Goal: Task Accomplishment & Management: Complete application form

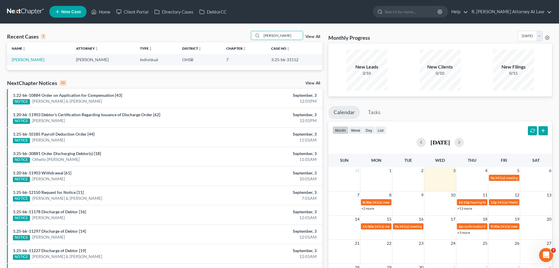
drag, startPoint x: 252, startPoint y: 36, endPoint x: 247, endPoint y: 39, distance: 5.1
click at [248, 39] on div "Recent Cases 1 [PERSON_NAME] View All" at bounding box center [165, 36] width 316 height 11
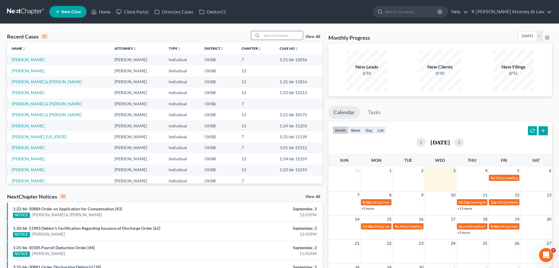
click at [279, 38] on input "search" at bounding box center [282, 35] width 41 height 9
type input "queen"
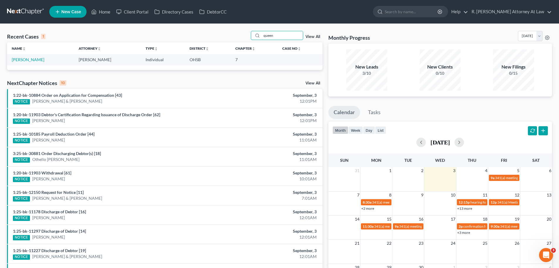
drag, startPoint x: 258, startPoint y: 36, endPoint x: 250, endPoint y: 34, distance: 8.6
click at [251, 36] on div "Recent Cases 1 queen View All" at bounding box center [165, 36] width 316 height 11
click at [107, 11] on link "Home" at bounding box center [100, 11] width 25 height 11
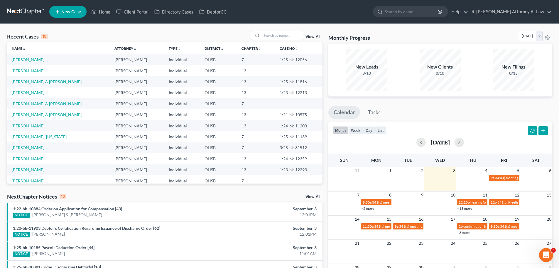
click at [73, 14] on span "New Case" at bounding box center [71, 12] width 20 height 4
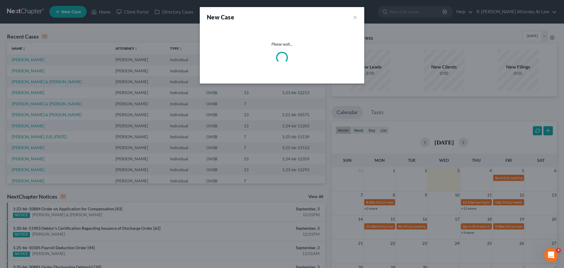
select select "62"
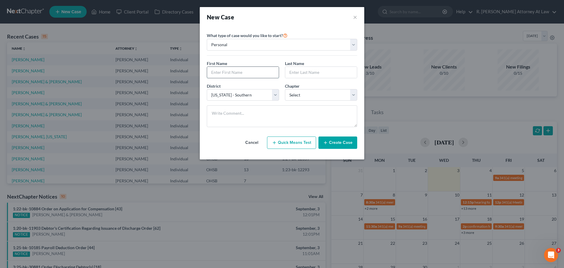
click at [227, 70] on input "text" at bounding box center [243, 72] width 72 height 11
type input "[PERSON_NAME]"
type input "W"
type input "Queen"
click at [290, 97] on select "Select 7 11 12 13" at bounding box center [321, 95] width 72 height 12
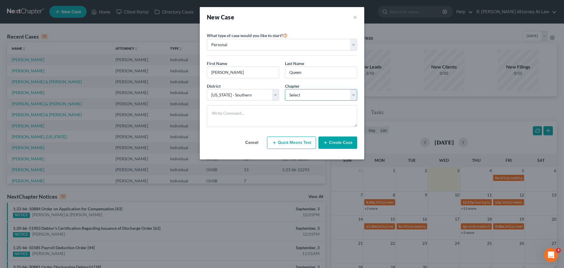
select select "0"
click at [285, 89] on select "Select 7 11 12 13" at bounding box center [321, 95] width 72 height 12
click at [336, 148] on button "Create Case" at bounding box center [337, 142] width 39 height 12
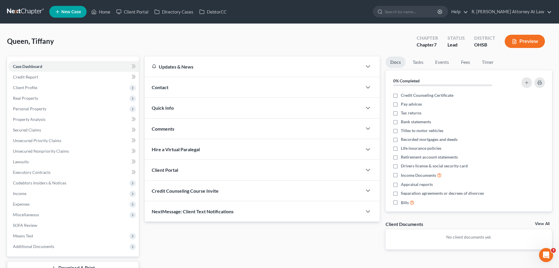
click at [255, 27] on div "[PERSON_NAME] Upgraded Chapter Chapter 7 Status Lead District OHSB Preview Peti…" at bounding box center [279, 163] width 559 height 278
click at [157, 89] on span "Contact" at bounding box center [160, 87] width 17 height 6
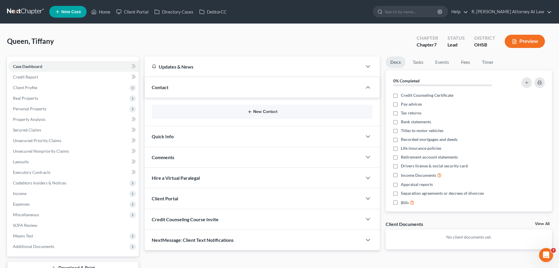
drag, startPoint x: 274, startPoint y: 115, endPoint x: 265, endPoint y: 110, distance: 10.3
click at [274, 115] on div "New Contact" at bounding box center [262, 112] width 221 height 14
click at [265, 110] on button "New Contact" at bounding box center [263, 111] width 212 height 5
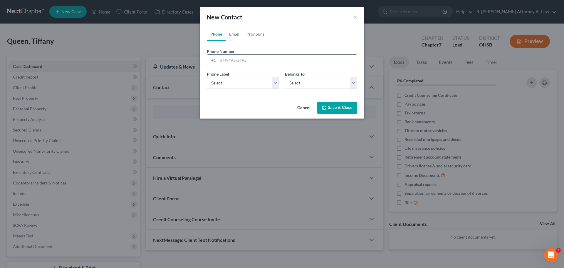
drag, startPoint x: 254, startPoint y: 59, endPoint x: 263, endPoint y: 61, distance: 9.8
click at [254, 59] on input "tel" at bounding box center [287, 60] width 139 height 11
type input "[PHONE_NUMBER]"
click at [244, 77] on select "Select Mobile Home Work Other" at bounding box center [243, 83] width 72 height 12
select select "0"
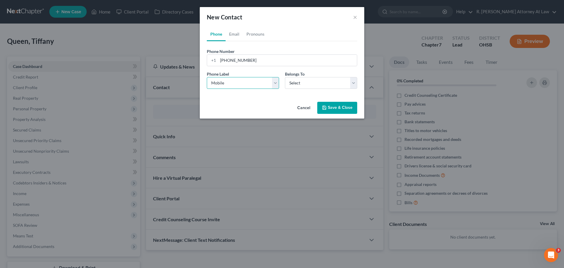
click at [207, 77] on select "Select Mobile Home Work Other" at bounding box center [243, 83] width 72 height 12
click at [300, 86] on select "Select Client Other" at bounding box center [321, 83] width 72 height 12
select select "0"
click at [285, 77] on select "Select Client Other" at bounding box center [321, 83] width 72 height 12
select select "0"
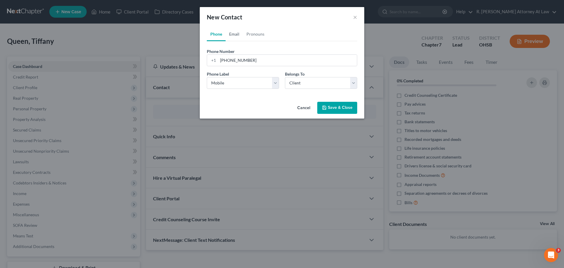
click at [233, 36] on link "Email" at bounding box center [234, 34] width 17 height 14
click at [243, 59] on input "email" at bounding box center [287, 60] width 139 height 11
paste input "[EMAIL_ADDRESS][DOMAIN_NAME]"
type input "[EMAIL_ADDRESS][DOMAIN_NAME]"
click at [319, 105] on button "Save & Close" at bounding box center [337, 108] width 40 height 12
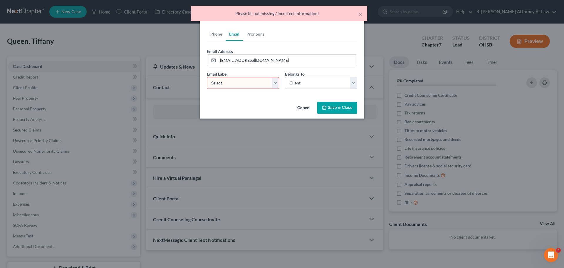
click at [229, 83] on select "Select Home Work Other" at bounding box center [243, 83] width 72 height 12
select select "0"
click at [207, 77] on select "Select Home Work Other" at bounding box center [243, 83] width 72 height 12
click at [322, 103] on button "Save & Close" at bounding box center [337, 108] width 40 height 12
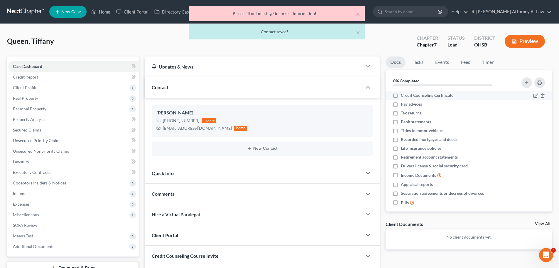
click at [401, 96] on label "Credit Counseling Certificate" at bounding box center [427, 95] width 53 height 6
click at [404, 96] on input "Credit Counseling Certificate" at bounding box center [406, 94] width 4 height 4
click at [401, 96] on label "Credit Counseling Certificate" at bounding box center [427, 95] width 53 height 6
click at [404, 96] on input "Credit Counseling Certificate" at bounding box center [406, 94] width 4 height 4
checkbox input "false"
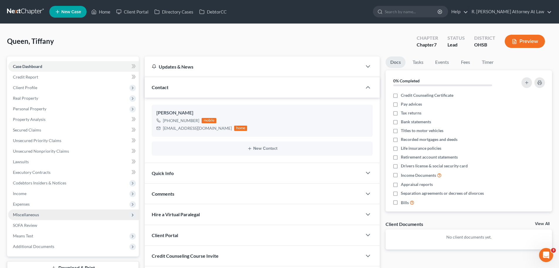
click at [25, 217] on span "Miscellaneous" at bounding box center [73, 214] width 131 height 11
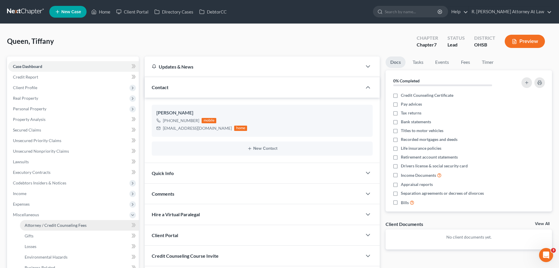
click at [56, 223] on span "Attorney / Credit Counseling Fees" at bounding box center [56, 224] width 62 height 5
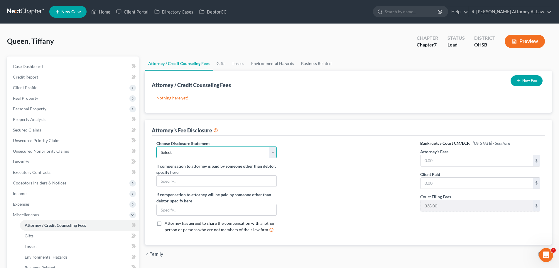
drag, startPoint x: 241, startPoint y: 154, endPoint x: 237, endPoint y: 157, distance: 5.1
click at [240, 154] on select "Select Hourly Fee Disclosure Disclosure of Compensation of Attorney for Debtor …" at bounding box center [217, 152] width 120 height 12
select select "1"
click at [157, 146] on select "Select Hourly Fee Disclosure Disclosure of Compensation of Attorney for Debtor …" at bounding box center [217, 152] width 120 height 12
drag, startPoint x: 430, startPoint y: 167, endPoint x: 436, endPoint y: 161, distance: 8.9
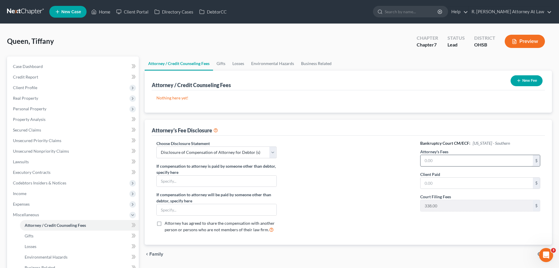
click at [431, 166] on div "Bankruptcy Court CM/ECF: [US_STATE] - Southern Attorney's Fees $ Client Paid $ …" at bounding box center [481, 188] width 132 height 97
drag, startPoint x: 436, startPoint y: 160, endPoint x: 448, endPoint y: 162, distance: 11.6
click at [437, 160] on input "text" at bounding box center [477, 160] width 112 height 11
type input "1,000"
type input "0"
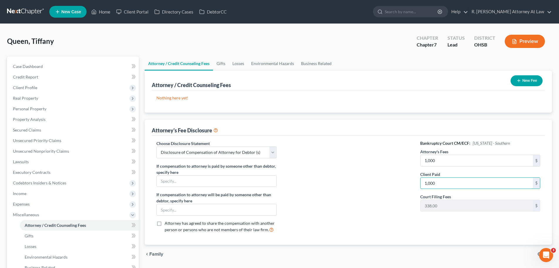
type input "1,000"
click at [520, 80] on icon "button" at bounding box center [519, 80] width 5 height 5
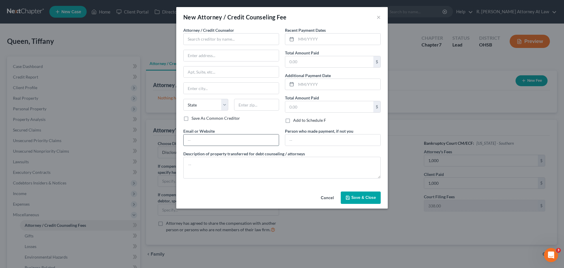
click at [195, 141] on input "text" at bounding box center [231, 139] width 95 height 11
type input "[EMAIL_ADDRESS][DOMAIN_NAME]"
type input "[STREET_ADDRESS]"
type input "[GEOGRAPHIC_DATA]"
select select "36"
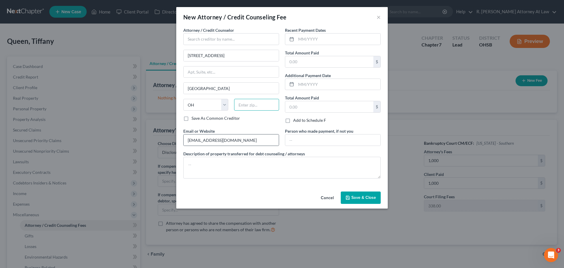
type input "45014"
click at [209, 39] on input "text" at bounding box center [231, 39] width 96 height 12
type input "R. [PERSON_NAME]"
click at [228, 179] on div "Attorney / Credit Counselor * [PERSON_NAME] [PERSON_NAME] [STREET_ADDRESS] [US_…" at bounding box center [281, 105] width 203 height 156
click at [243, 150] on label "Description of property transferred for debt counseling / attorneys" at bounding box center [244, 153] width 122 height 6
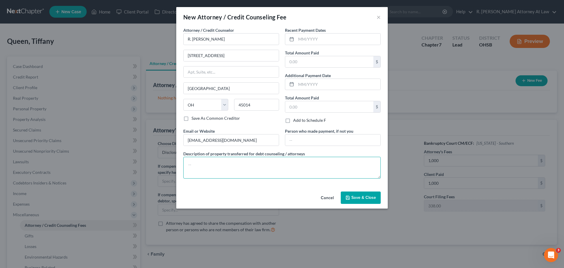
click at [254, 162] on textarea at bounding box center [281, 168] width 197 height 22
type textarea "1000"
drag, startPoint x: 294, startPoint y: 10, endPoint x: 291, endPoint y: 6, distance: 5.0
click at [288, 7] on div "New Attorney / Credit Counseling Fee ×" at bounding box center [281, 17] width 211 height 20
click at [305, 40] on input "text" at bounding box center [338, 38] width 84 height 11
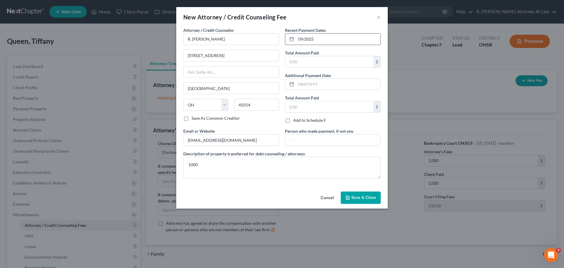
type input "09/2025"
type input "1,000"
click at [356, 200] on button "Save & Close" at bounding box center [361, 197] width 40 height 12
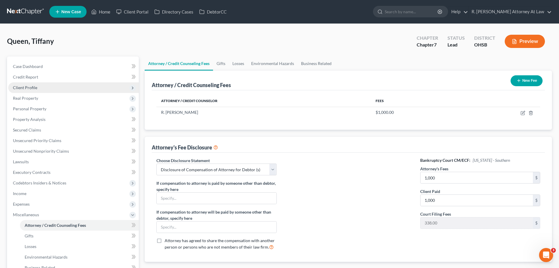
click at [40, 87] on span "Client Profile" at bounding box center [73, 87] width 131 height 11
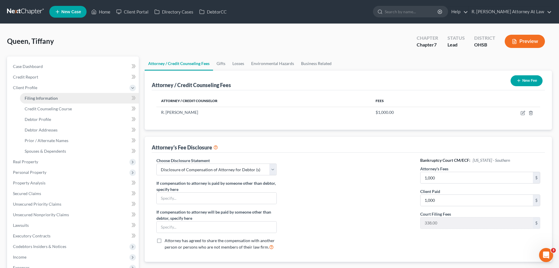
drag, startPoint x: 42, startPoint y: 99, endPoint x: 54, endPoint y: 97, distance: 12.4
click at [43, 99] on span "Filing Information" at bounding box center [41, 97] width 33 height 5
select select "1"
select select "0"
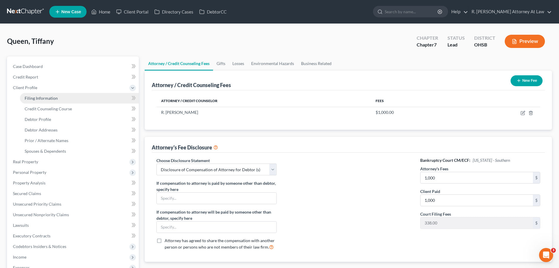
select select "62"
select select "36"
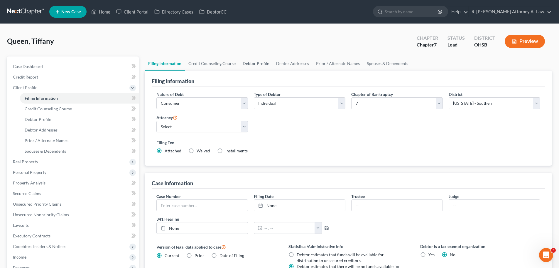
click at [246, 63] on link "Debtor Profile" at bounding box center [255, 63] width 33 height 14
select select "0"
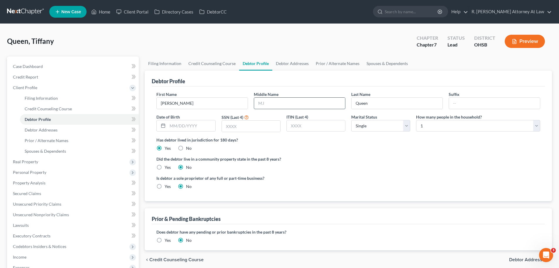
click at [266, 105] on input "text" at bounding box center [299, 102] width 91 height 11
click at [265, 106] on input "text" at bounding box center [299, 102] width 91 height 11
type input "[PERSON_NAME]"
click at [187, 125] on input "text" at bounding box center [192, 125] width 48 height 11
type input "[DATE]"
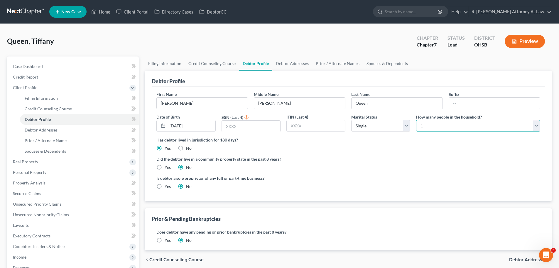
click at [417, 128] on select "Select 1 2 3 4 5 6 7 8 9 10 11 12 13 14 15 16 17 18 19 20" at bounding box center [478, 126] width 124 height 12
select select "2"
click at [416, 120] on select "Select 1 2 3 4 5 6 7 8 9 10 11 12 13 14 15 16 17 18 19 20" at bounding box center [478, 126] width 124 height 12
click at [376, 65] on link "Spouses & Dependents" at bounding box center [387, 63] width 48 height 14
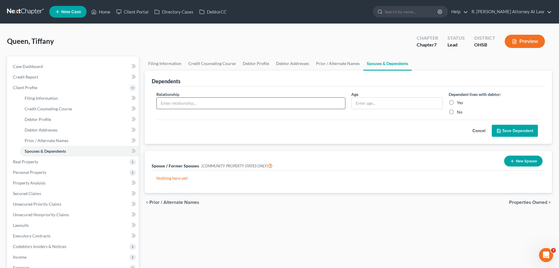
click at [189, 108] on input "text" at bounding box center [251, 102] width 189 height 11
type input "Daughter"
click at [457, 105] on label "Yes" at bounding box center [460, 103] width 6 height 6
click at [460, 103] on input "Yes" at bounding box center [462, 102] width 4 height 4
radio input "true"
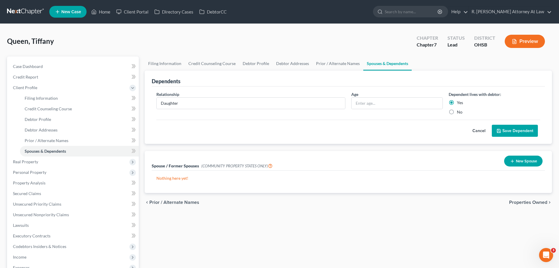
click at [500, 126] on button "Save Dependent" at bounding box center [515, 131] width 46 height 12
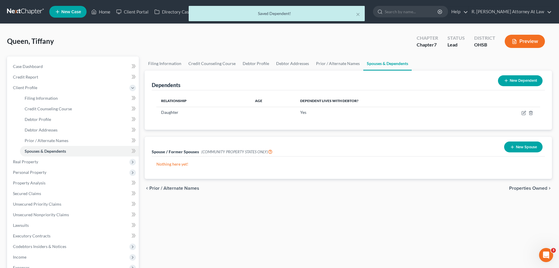
click at [517, 84] on button "New Dependent" at bounding box center [520, 80] width 45 height 11
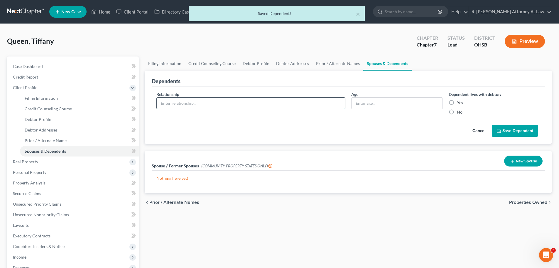
click at [194, 106] on input "text" at bounding box center [251, 102] width 189 height 11
type input "Son"
drag, startPoint x: 451, startPoint y: 105, endPoint x: 457, endPoint y: 103, distance: 5.7
click at [457, 104] on label "Yes" at bounding box center [460, 103] width 6 height 6
click at [460, 103] on input "Yes" at bounding box center [462, 102] width 4 height 4
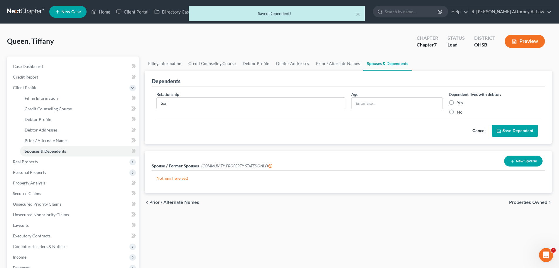
radio input "true"
click at [506, 125] on button "Save Dependent" at bounding box center [515, 131] width 46 height 12
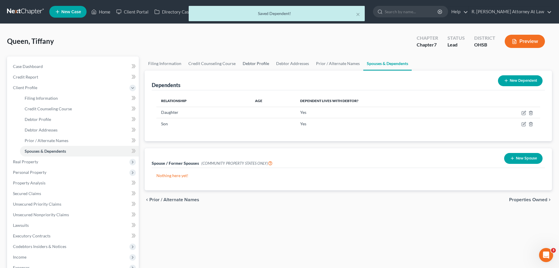
click at [249, 63] on link "Debtor Profile" at bounding box center [255, 63] width 33 height 14
select select "0"
select select "2"
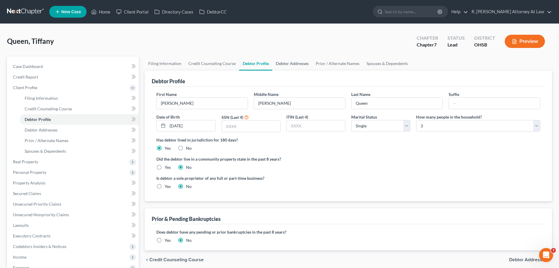
click at [287, 60] on link "Debtor Addresses" at bounding box center [293, 63] width 40 height 14
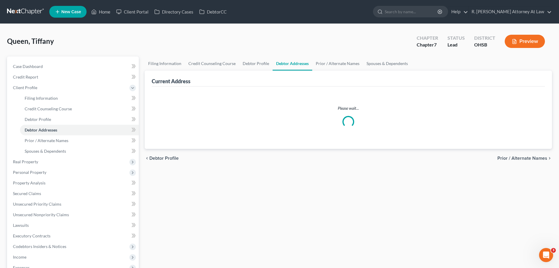
select select "0"
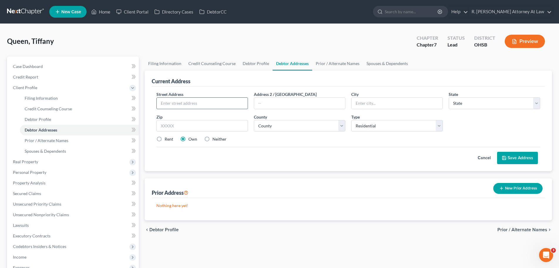
click at [199, 103] on input "text" at bounding box center [202, 102] width 91 height 11
type input "[STREET_ADDRESS]"
type input "45067"
type input "[GEOGRAPHIC_DATA]"
select select "36"
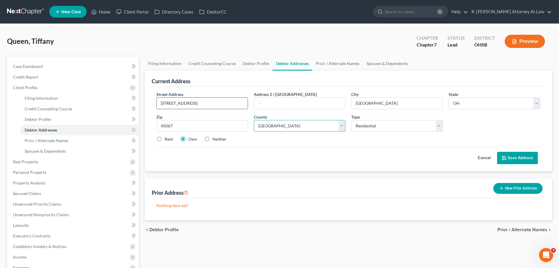
select select "8"
drag, startPoint x: 498, startPoint y: 164, endPoint x: 501, endPoint y: 162, distance: 3.3
click at [499, 164] on div "Street Address * [GEOGRAPHIC_DATA] Address [GEOGRAPHIC_DATA] * [GEOGRAPHIC_DATA…" at bounding box center [349, 128] width 394 height 85
drag, startPoint x: 160, startPoint y: 140, endPoint x: 200, endPoint y: 138, distance: 39.7
click at [165, 139] on label "Rent" at bounding box center [169, 139] width 9 height 6
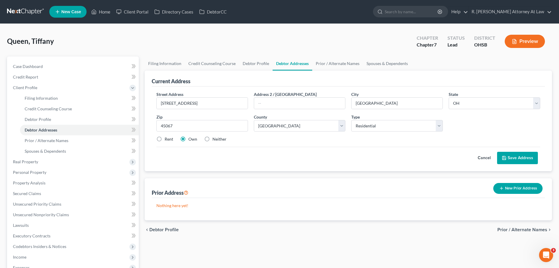
click at [167, 139] on input "Rent" at bounding box center [169, 138] width 4 height 4
radio input "true"
click at [503, 154] on button "Save Address" at bounding box center [517, 158] width 41 height 12
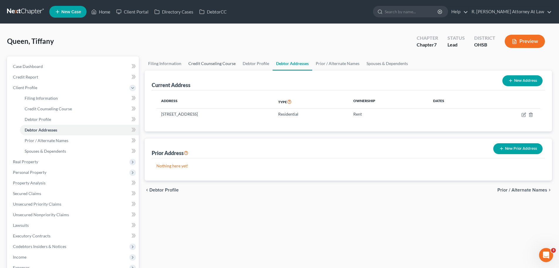
drag, startPoint x: 223, startPoint y: 60, endPoint x: 232, endPoint y: 61, distance: 9.1
click at [223, 60] on link "Credit Counseling Course" at bounding box center [212, 63] width 54 height 14
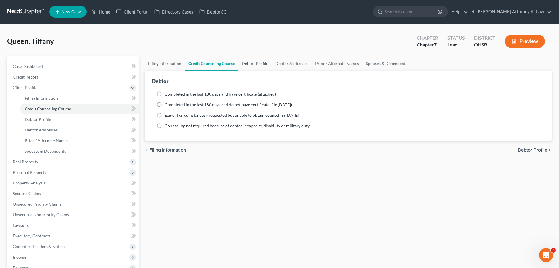
click at [257, 62] on link "Debtor Profile" at bounding box center [254, 63] width 33 height 14
select select "0"
select select "2"
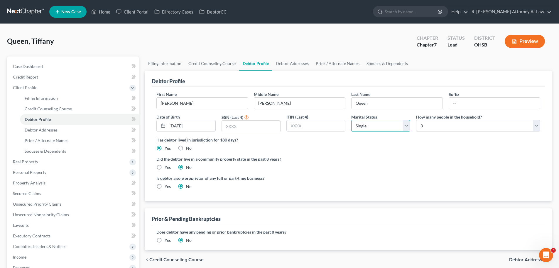
click at [358, 129] on select "Select Single Married Separated Divorced Widowed" at bounding box center [381, 126] width 59 height 12
select select "3"
click at [352, 120] on select "Select Single Married Separated Divorced Widowed" at bounding box center [381, 126] width 59 height 12
click at [404, 151] on div "Has debtor lived in jurisdiction for 180 days? Yes No Debtor must reside in jur…" at bounding box center [349, 144] width 384 height 14
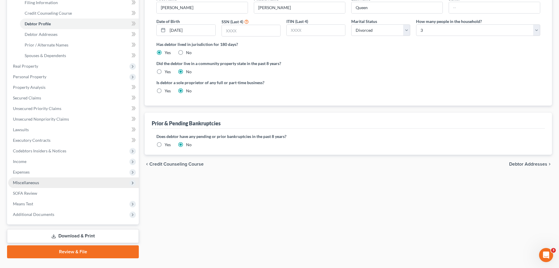
scroll to position [108, 0]
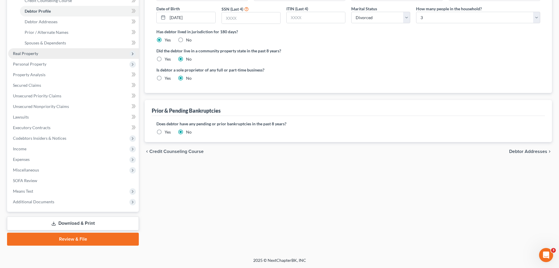
click at [27, 54] on span "Real Property" at bounding box center [25, 53] width 25 height 5
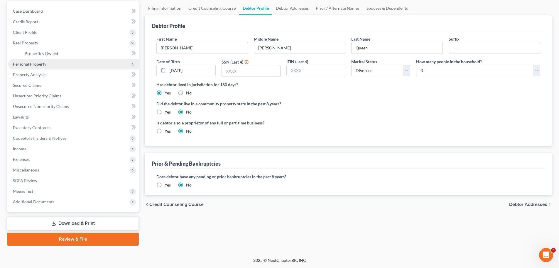
click at [32, 68] on span "Personal Property" at bounding box center [73, 64] width 131 height 11
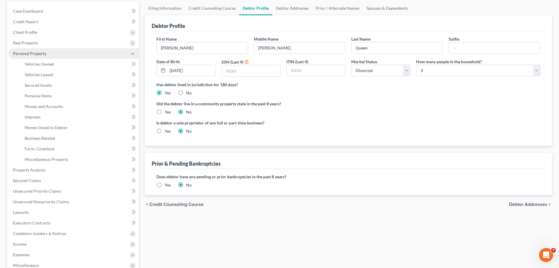
scroll to position [92, 0]
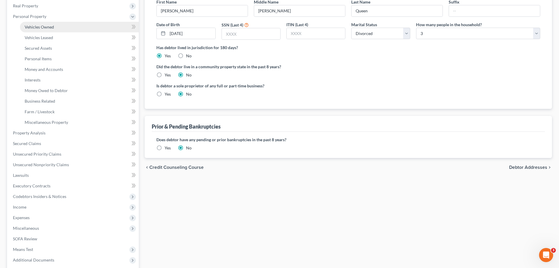
click at [48, 31] on link "Vehicles Owned" at bounding box center [79, 27] width 119 height 11
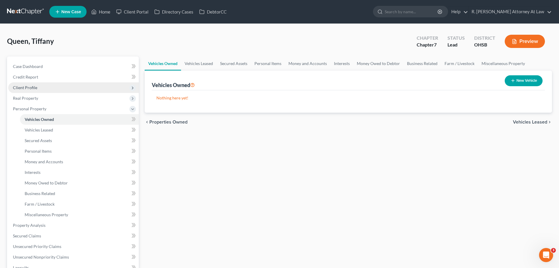
click at [31, 89] on span "Client Profile" at bounding box center [25, 87] width 24 height 5
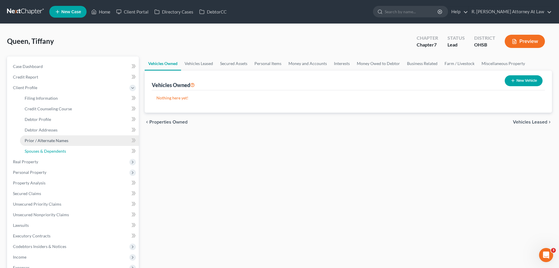
drag, startPoint x: 47, startPoint y: 147, endPoint x: 60, endPoint y: 142, distance: 14.1
click at [47, 147] on link "Spouses & Dependents" at bounding box center [79, 151] width 119 height 11
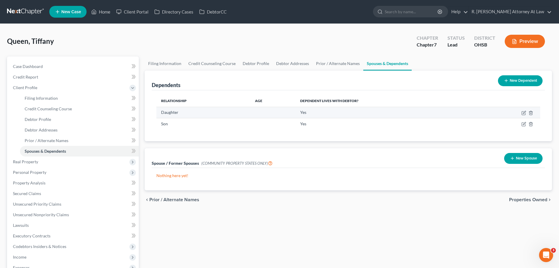
click at [519, 114] on td at bounding box center [509, 112] width 63 height 11
click at [522, 114] on td at bounding box center [509, 112] width 63 height 11
click at [524, 112] on icon "button" at bounding box center [524, 112] width 5 height 5
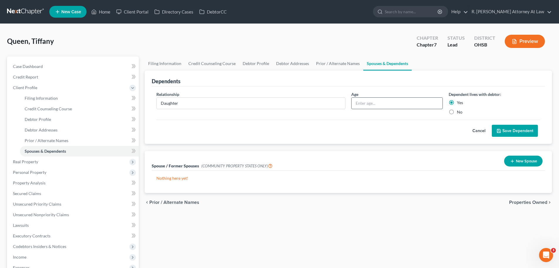
click at [363, 102] on input "text" at bounding box center [397, 102] width 91 height 11
type input "9 Years"
click at [508, 127] on button "Save Dependent" at bounding box center [515, 131] width 46 height 12
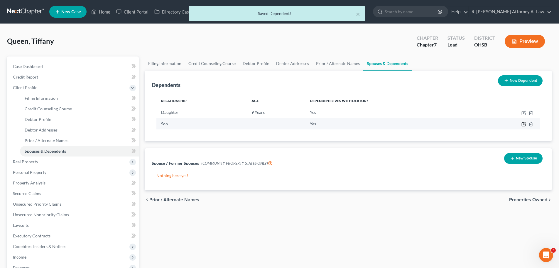
click at [523, 124] on icon "button" at bounding box center [524, 124] width 5 height 5
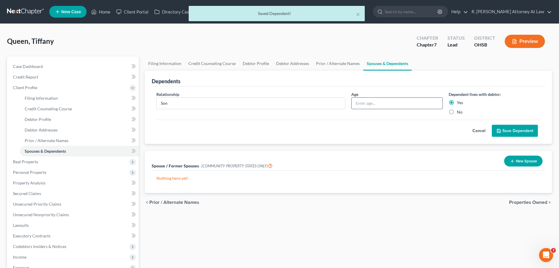
click at [386, 107] on input "text" at bounding box center [397, 102] width 91 height 11
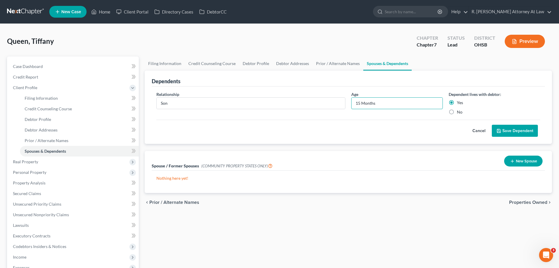
type input "15 Months"
click at [525, 134] on button "Save Dependent" at bounding box center [515, 131] width 46 height 12
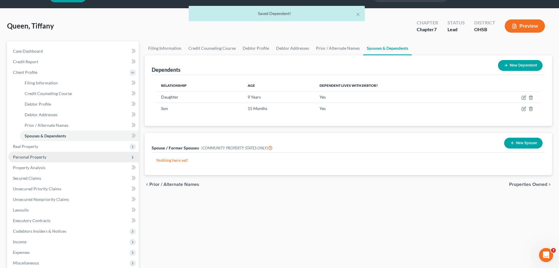
scroll to position [29, 0]
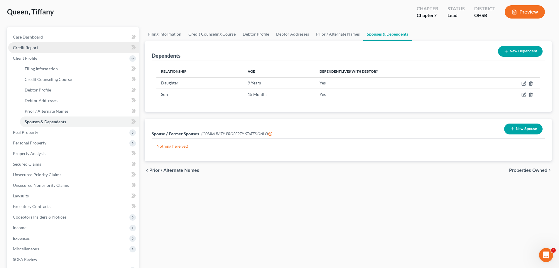
click at [26, 49] on span "Credit Report" at bounding box center [25, 47] width 25 height 5
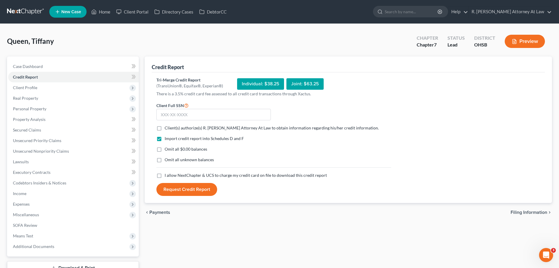
click at [165, 127] on label "Client(s) authorize(s) R. [PERSON_NAME] Attorney At Law to obtain information r…" at bounding box center [272, 128] width 214 height 6
click at [167, 127] on input "Client(s) authorize(s) R. [PERSON_NAME] Attorney At Law to obtain information r…" at bounding box center [169, 127] width 4 height 4
checkbox input "true"
click at [165, 178] on label "I allow NextChapter & UCS to charge my credit card on file to download this cre…" at bounding box center [246, 175] width 162 height 6
click at [167, 176] on input "I allow NextChapter & UCS to charge my credit card on file to download this cre…" at bounding box center [169, 174] width 4 height 4
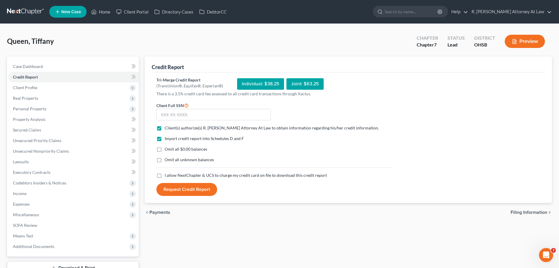
checkbox input "true"
drag, startPoint x: 173, startPoint y: 119, endPoint x: 189, endPoint y: 116, distance: 16.4
click at [174, 118] on input "text" at bounding box center [214, 115] width 115 height 12
type input "293-94-3900"
click at [186, 193] on button "Request Credit Report" at bounding box center [187, 189] width 61 height 13
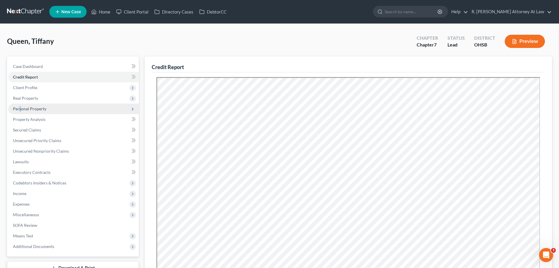
click at [20, 109] on span "Personal Property" at bounding box center [29, 108] width 33 height 5
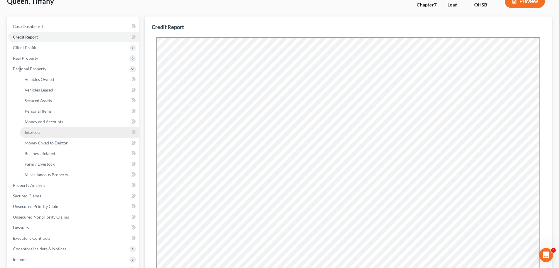
scroll to position [29, 0]
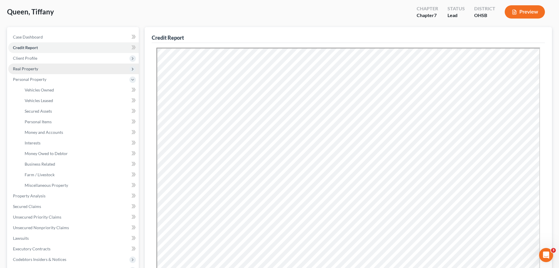
click at [32, 70] on span "Real Property" at bounding box center [25, 68] width 25 height 5
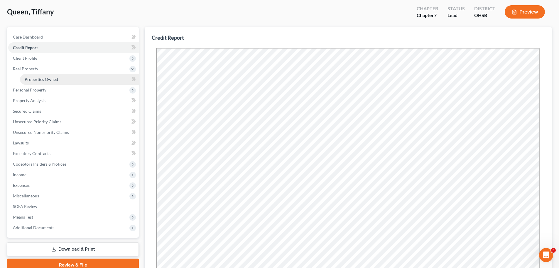
click at [37, 80] on span "Properties Owned" at bounding box center [41, 79] width 33 height 5
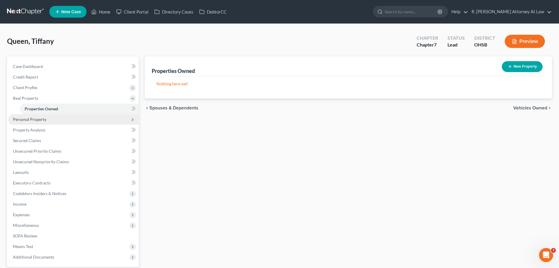
click at [38, 118] on span "Personal Property" at bounding box center [29, 119] width 33 height 5
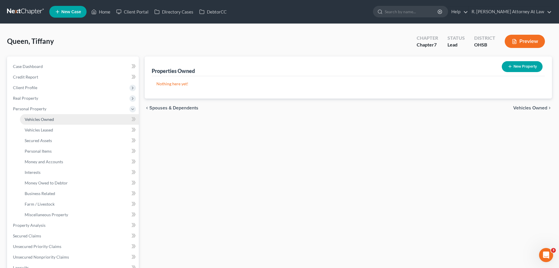
click at [46, 121] on span "Vehicles Owned" at bounding box center [39, 119] width 29 height 5
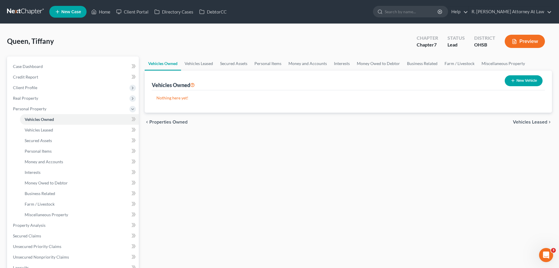
click at [530, 83] on button "New Vehicle" at bounding box center [524, 80] width 38 height 11
select select "0"
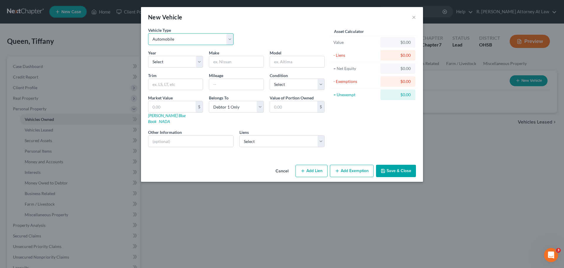
click at [176, 39] on select "Select Automobile Truck Trailer Watercraft Aircraft Motor Home Atv Other Vehicle" at bounding box center [190, 39] width 85 height 12
click at [172, 63] on select "Select 2026 2025 2024 2023 2022 2021 2020 2019 2018 2017 2016 2015 2014 2013 20…" at bounding box center [175, 62] width 55 height 12
select select "6"
click at [148, 56] on select "Select 2026 2025 2024 2023 2022 2021 2020 2019 2018 2017 2016 2015 2014 2013 20…" at bounding box center [175, 62] width 55 height 12
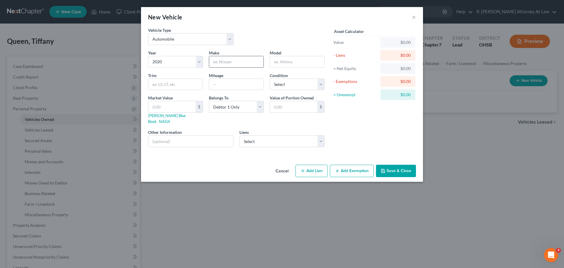
click at [230, 63] on input "text" at bounding box center [236, 61] width 54 height 11
type input "Chevrolet"
click at [290, 64] on input "text" at bounding box center [297, 61] width 54 height 11
type input "Equinox"
click at [274, 135] on select "Select Gm Financial - $11,406.00 Chime Stride - $108.00 Creditacpt - $0.00 Sant…" at bounding box center [281, 141] width 85 height 12
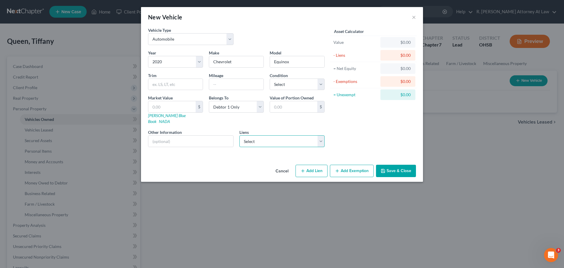
select select "0"
click at [239, 135] on select "Select Gm Financial - $11,406.00 Chime Stride - $108.00 Creditacpt - $0.00 Sant…" at bounding box center [281, 141] width 85 height 12
select select
select select "45"
select select "0"
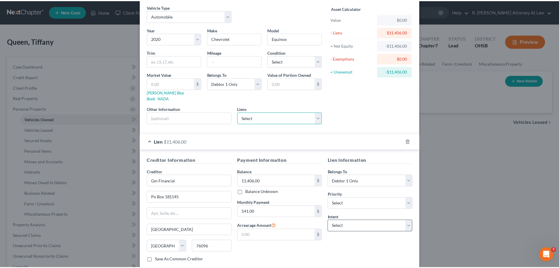
scroll to position [54, 0]
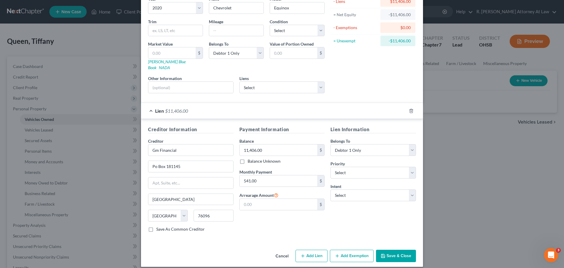
click at [388, 249] on button "Save & Close" at bounding box center [396, 255] width 40 height 12
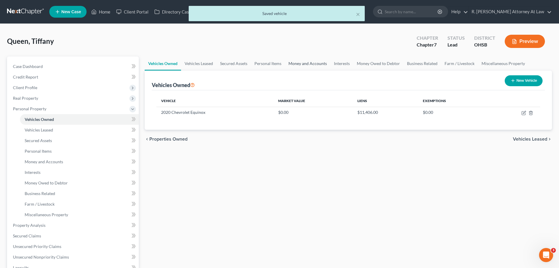
click at [302, 61] on link "Money and Accounts" at bounding box center [308, 63] width 46 height 14
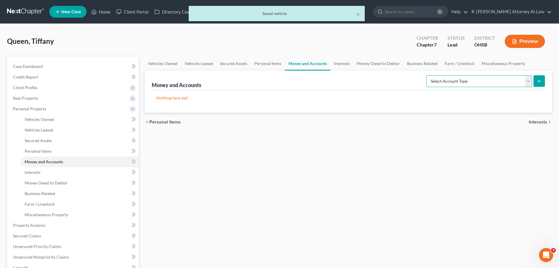
click at [469, 80] on select "Select Account Type Brokerage Cash on Hand Certificates of Deposit Checking Acc…" at bounding box center [480, 81] width 106 height 12
select select "checking"
click at [428, 75] on select "Select Account Type Brokerage Cash on Hand Certificates of Deposit Checking Acc…" at bounding box center [480, 81] width 106 height 12
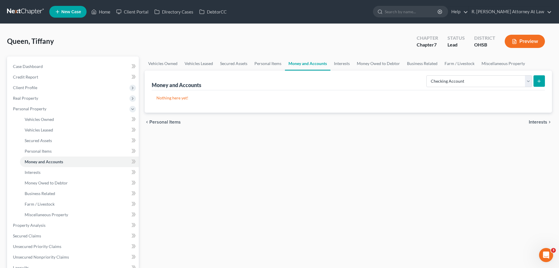
click at [537, 81] on icon "submit" at bounding box center [539, 81] width 5 height 5
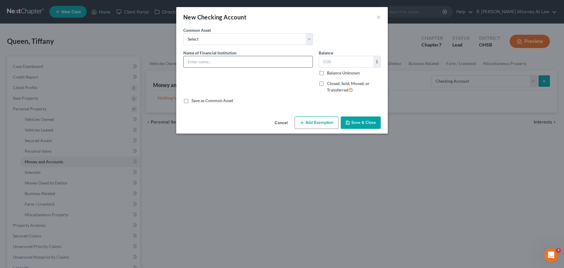
click at [248, 63] on input "text" at bounding box center [248, 61] width 129 height 11
type input "Chime checking"
click at [365, 121] on button "Save & Close" at bounding box center [361, 122] width 40 height 12
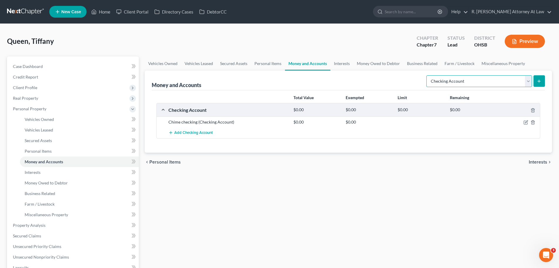
click at [468, 83] on select "Select Account Type Brokerage Cash on Hand Certificates of Deposit Checking Acc…" at bounding box center [480, 81] width 106 height 12
click at [463, 85] on select "Select Account Type Brokerage Cash on Hand Certificates of Deposit Checking Acc…" at bounding box center [480, 81] width 106 height 12
click at [538, 79] on icon "submit" at bounding box center [539, 81] width 5 height 5
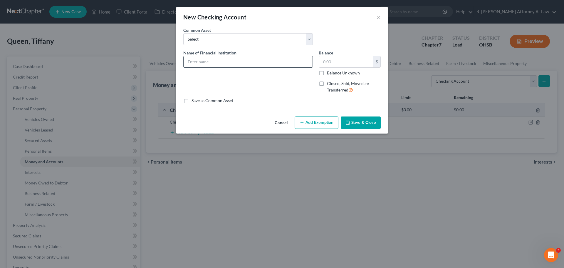
click at [203, 64] on input "text" at bounding box center [248, 61] width 129 height 11
type input "Cash App"
click at [373, 117] on button "Save & Close" at bounding box center [361, 122] width 40 height 12
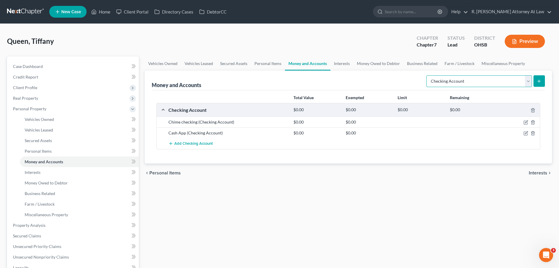
drag, startPoint x: 502, startPoint y: 77, endPoint x: 494, endPoint y: 85, distance: 12.3
click at [502, 78] on select "Select Account Type Brokerage Cash on Hand Certificates of Deposit Checking Acc…" at bounding box center [480, 81] width 106 height 12
select select "savings"
click at [428, 75] on select "Select Account Type Brokerage Cash on Hand Certificates of Deposit Checking Acc…" at bounding box center [480, 81] width 106 height 12
click at [540, 79] on icon "submit" at bounding box center [539, 81] width 5 height 5
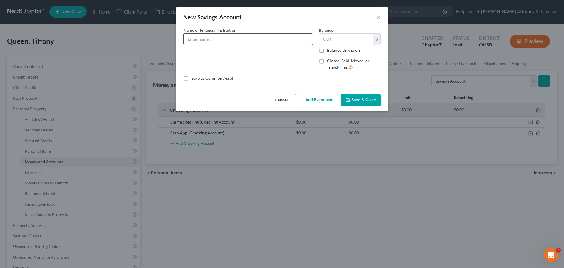
click at [246, 41] on input "text" at bounding box center [248, 38] width 129 height 11
type input "Chime Savings"
click at [359, 102] on button "Save & Close" at bounding box center [361, 100] width 40 height 12
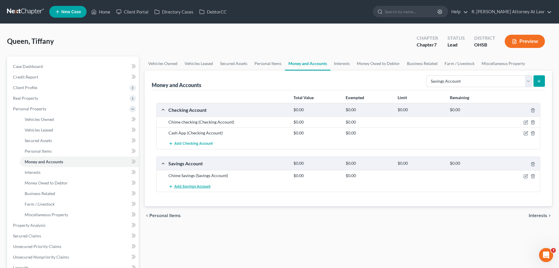
click at [187, 186] on span "Add Savings Account" at bounding box center [192, 186] width 36 height 5
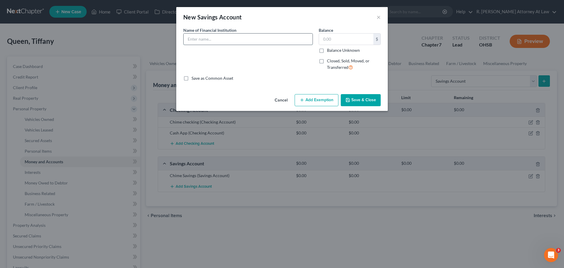
click at [228, 38] on input "text" at bounding box center [248, 38] width 129 height 11
type input "Chime Credit Builder"
click at [365, 101] on button "Save & Close" at bounding box center [361, 100] width 40 height 12
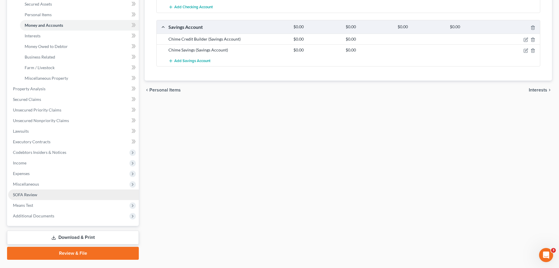
scroll to position [147, 0]
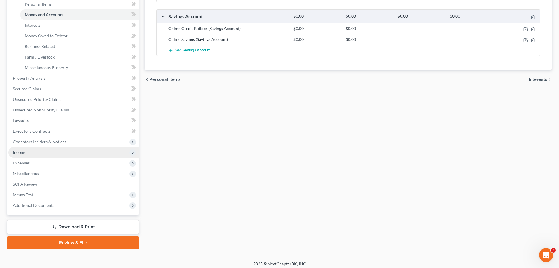
click at [25, 152] on span "Income" at bounding box center [20, 151] width 14 height 5
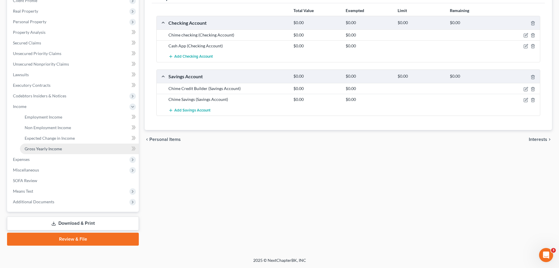
click at [48, 150] on span "Gross Yearly Income" at bounding box center [43, 148] width 37 height 5
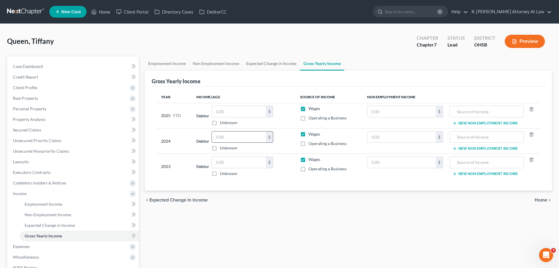
click at [241, 138] on input "text" at bounding box center [239, 136] width 54 height 11
type input "44,227"
drag, startPoint x: 403, startPoint y: 120, endPoint x: 399, endPoint y: 115, distance: 6.3
click at [400, 115] on td "$" at bounding box center [405, 115] width 85 height 25
click at [399, 115] on input "text" at bounding box center [402, 111] width 68 height 11
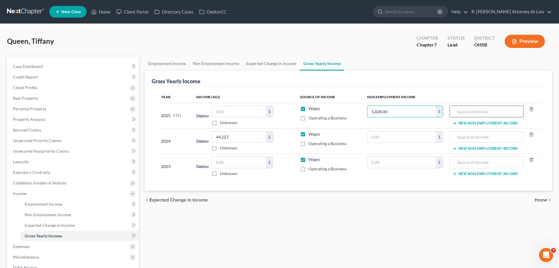
type input "5,828.00"
click at [480, 110] on input "text" at bounding box center [487, 111] width 68 height 11
type input "2024 Federal Refund"
click at [485, 122] on button "New Non Employment Income" at bounding box center [485, 123] width 65 height 5
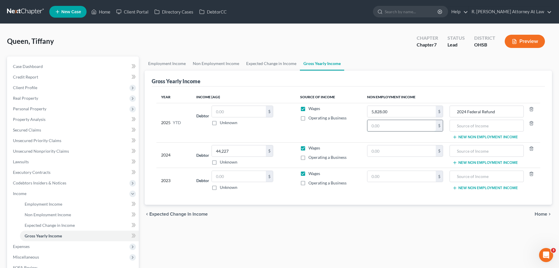
click at [382, 124] on input "text" at bounding box center [402, 125] width 68 height 11
type input "971.00"
click at [471, 128] on input "text" at bounding box center [487, 125] width 68 height 11
type input "2024 State Refund"
click at [407, 179] on input "text" at bounding box center [402, 176] width 68 height 11
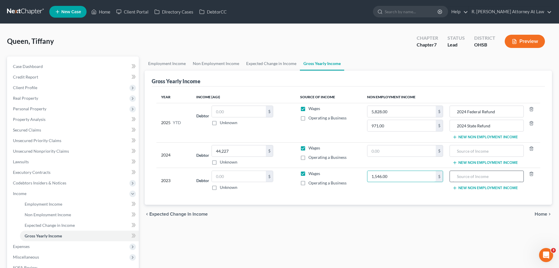
type input "1,546.00"
click at [461, 172] on input "text" at bounding box center [487, 176] width 68 height 11
type input "2022 Federal Refund"
click at [478, 187] on button "New Non Employment Income" at bounding box center [485, 187] width 65 height 5
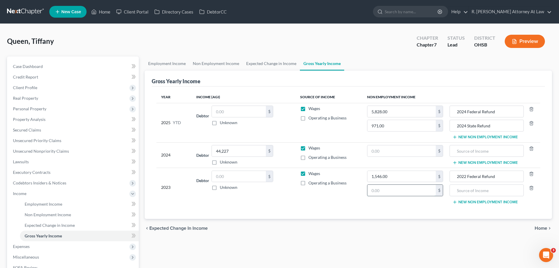
click at [414, 188] on input "text" at bounding box center [402, 189] width 68 height 11
type input "204.00"
click at [489, 184] on div at bounding box center [487, 190] width 74 height 12
click at [483, 187] on input "text" at bounding box center [487, 189] width 68 height 11
type input "2022 State Refund"
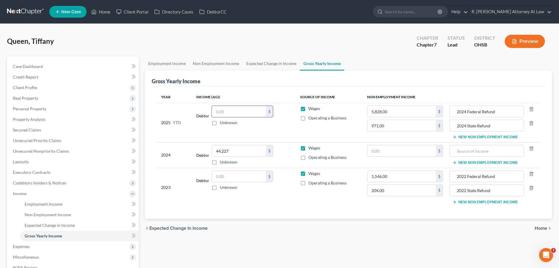
click at [225, 113] on input "text" at bounding box center [239, 111] width 54 height 11
type input "40,450.19"
click at [179, 64] on link "Employment Income" at bounding box center [167, 63] width 45 height 14
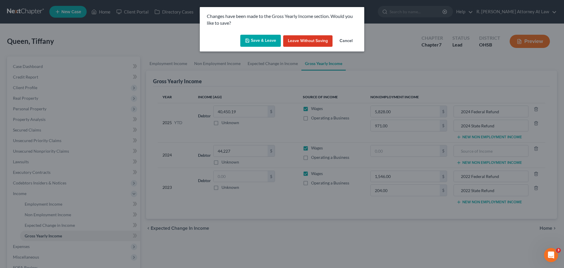
click at [269, 45] on button "Save & Leave" at bounding box center [260, 41] width 41 height 12
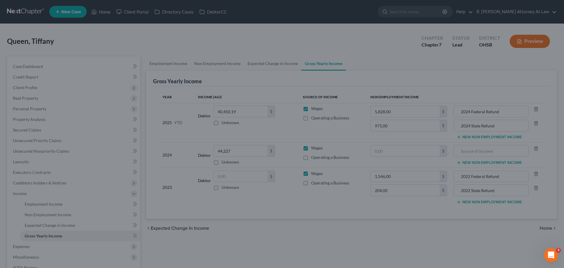
type input "971.00"
type input "2024 State Refund"
type input "204.00"
type input "2022 State Refund"
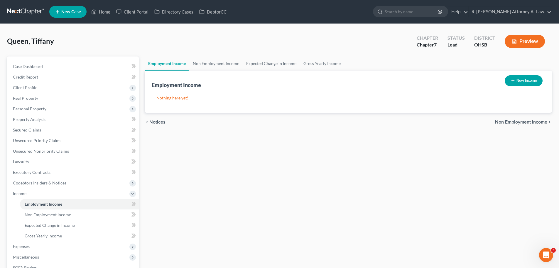
click at [523, 81] on button "New Income" at bounding box center [524, 80] width 38 height 11
select select "0"
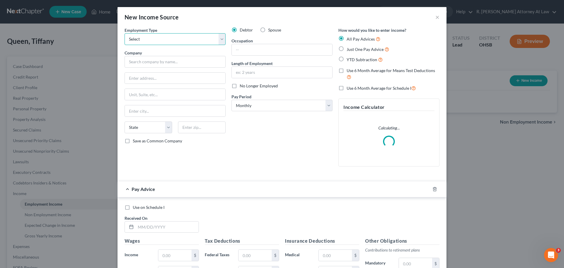
click at [178, 43] on select "Select Full or [DEMOGRAPHIC_DATA] Employment Self Employment" at bounding box center [175, 39] width 101 height 12
select select "0"
click at [125, 33] on select "Select Full or [DEMOGRAPHIC_DATA] Employment Self Employment" at bounding box center [175, 39] width 101 height 12
click at [347, 49] on label "Just One Pay Advice" at bounding box center [368, 49] width 43 height 7
click at [349, 49] on input "Just One Pay Advice" at bounding box center [351, 48] width 4 height 4
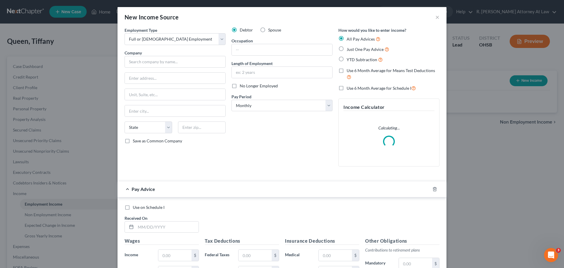
radio input "true"
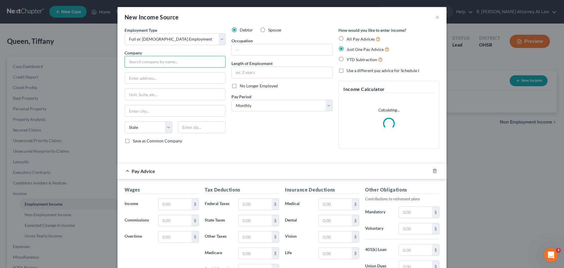
click at [137, 63] on input "text" at bounding box center [175, 62] width 101 height 12
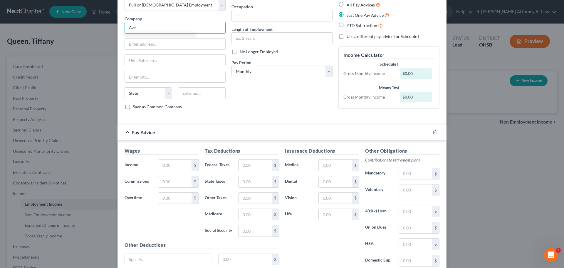
scroll to position [23, 0]
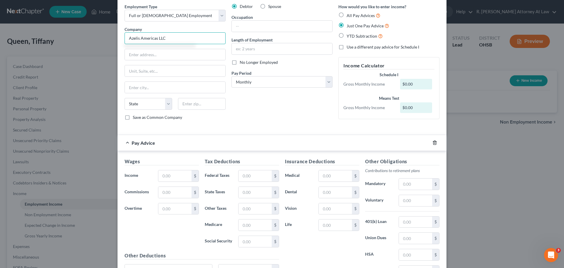
type input "Azelis Americas LLC"
click at [430, 141] on div at bounding box center [438, 142] width 16 height 9
click at [432, 142] on icon "button" at bounding box center [434, 142] width 5 height 5
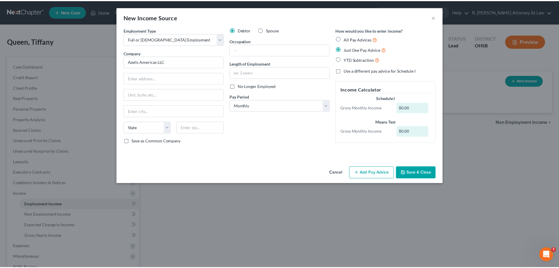
scroll to position [0, 0]
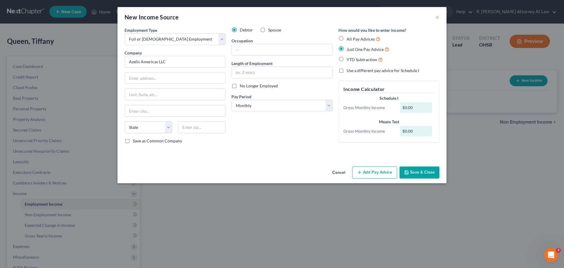
click at [418, 174] on button "Save & Close" at bounding box center [419, 172] width 40 height 12
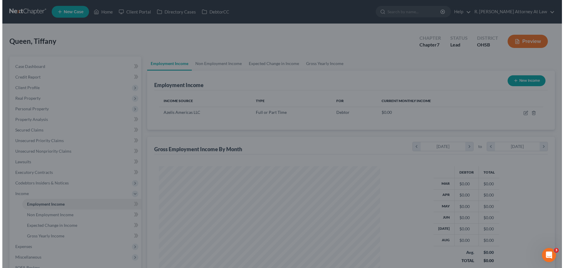
scroll to position [110, 231]
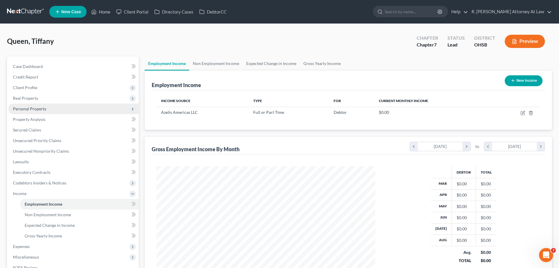
click at [26, 109] on span "Personal Property" at bounding box center [29, 108] width 33 height 5
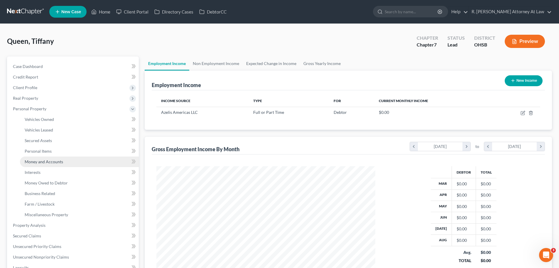
click at [43, 157] on link "Money and Accounts" at bounding box center [79, 161] width 119 height 11
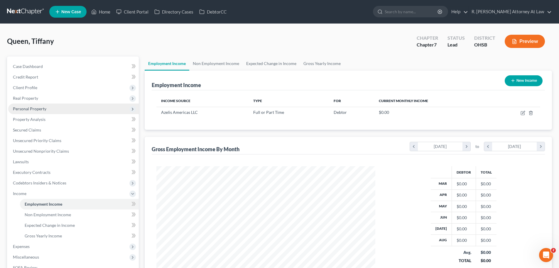
click at [35, 106] on span "Personal Property" at bounding box center [29, 108] width 33 height 5
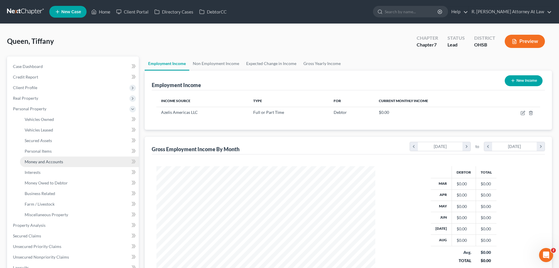
click at [54, 161] on span "Money and Accounts" at bounding box center [44, 161] width 38 height 5
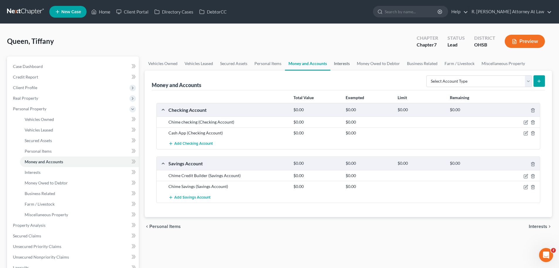
click at [342, 64] on link "Interests" at bounding box center [342, 63] width 23 height 14
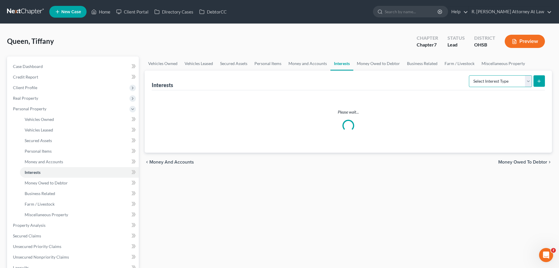
click at [475, 80] on select "Select Interest Type 401K Annuity Bond Education IRA Government Bond Government…" at bounding box center [500, 81] width 63 height 12
select select "401k"
click at [470, 75] on select "Select Interest Type 401K Annuity Bond Education IRA Government Bond Government…" at bounding box center [500, 81] width 63 height 12
click at [542, 80] on icon "submit" at bounding box center [539, 81] width 5 height 5
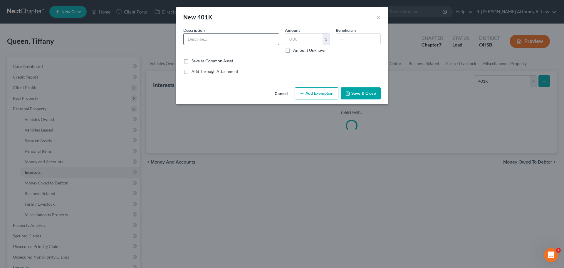
click at [218, 40] on input "text" at bounding box center [231, 38] width 95 height 11
type input "401k"
click at [372, 93] on button "Save & Close" at bounding box center [361, 93] width 40 height 12
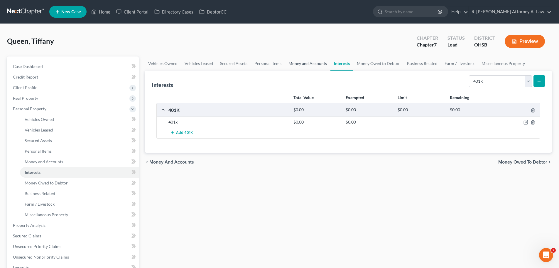
click at [303, 65] on link "Money and Accounts" at bounding box center [308, 63] width 46 height 14
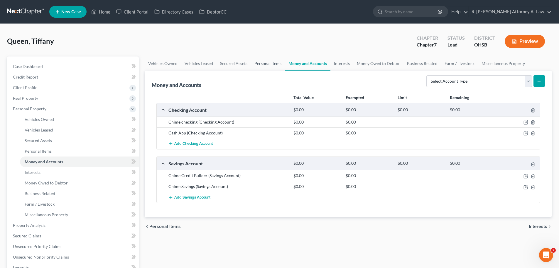
click at [270, 60] on link "Personal Items" at bounding box center [268, 63] width 34 height 14
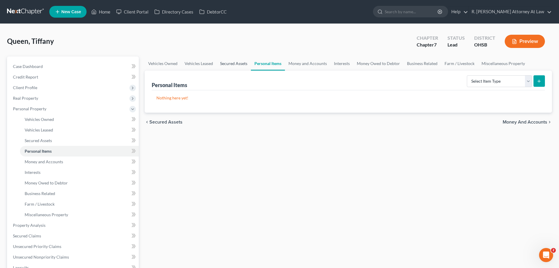
click at [231, 65] on link "Secured Assets" at bounding box center [234, 63] width 34 height 14
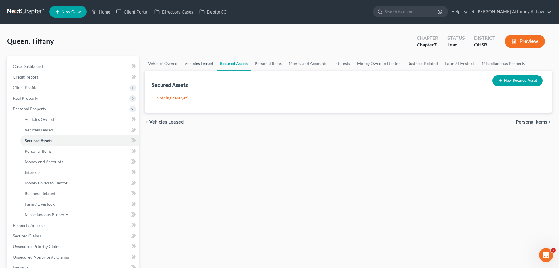
click at [199, 65] on link "Vehicles Leased" at bounding box center [199, 63] width 36 height 14
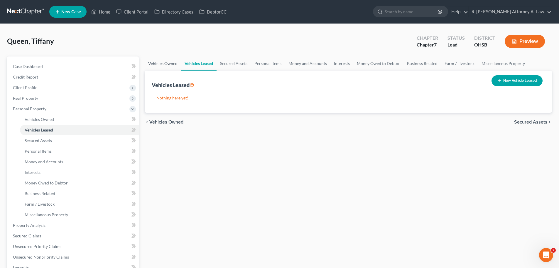
click at [163, 64] on link "Vehicles Owned" at bounding box center [163, 63] width 36 height 14
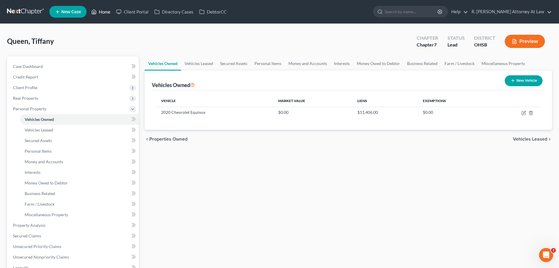
click at [102, 14] on link "Home" at bounding box center [100, 11] width 25 height 11
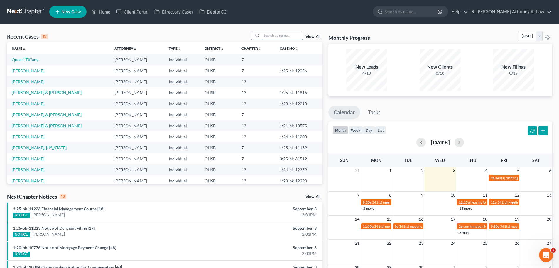
click at [268, 33] on input "search" at bounding box center [282, 35] width 41 height 9
click at [23, 159] on link "[PERSON_NAME]" at bounding box center [28, 158] width 33 height 5
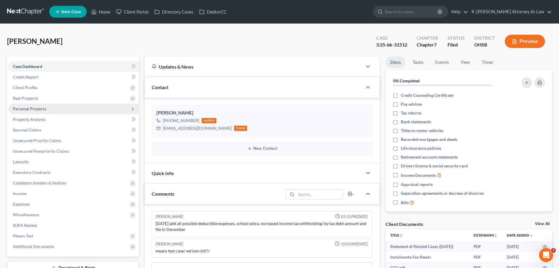
drag, startPoint x: 28, startPoint y: 110, endPoint x: 32, endPoint y: 110, distance: 4.2
click at [28, 110] on span "Personal Property" at bounding box center [29, 108] width 33 height 5
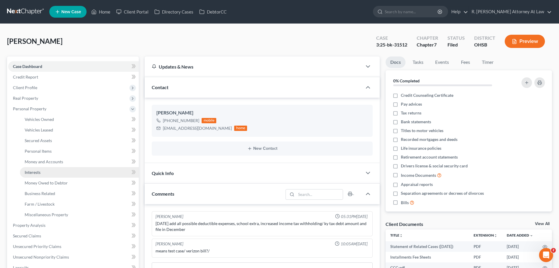
click at [50, 167] on link "Interests" at bounding box center [79, 172] width 119 height 11
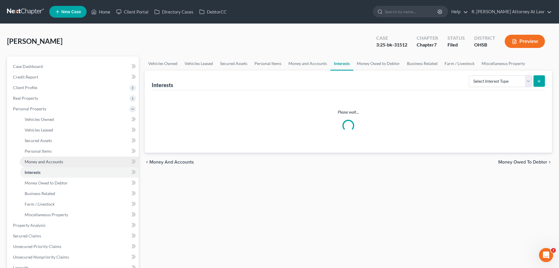
click at [51, 162] on span "Money and Accounts" at bounding box center [44, 161] width 38 height 5
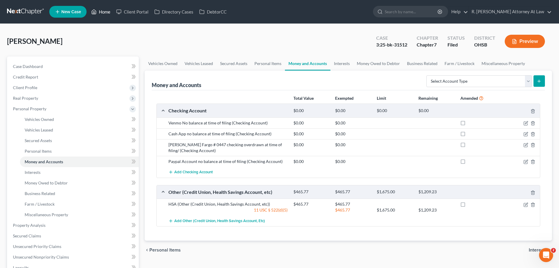
click at [104, 12] on link "Home" at bounding box center [100, 11] width 25 height 11
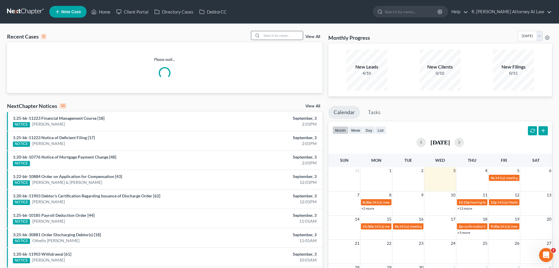
click at [281, 33] on input "search" at bounding box center [282, 35] width 41 height 9
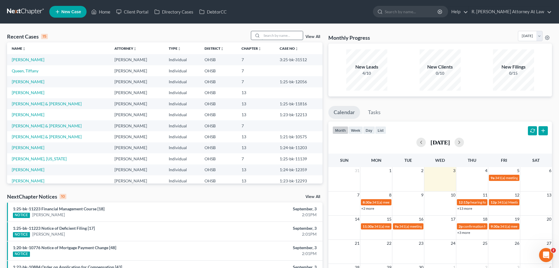
click at [277, 38] on input "search" at bounding box center [282, 35] width 41 height 9
type input "adams"
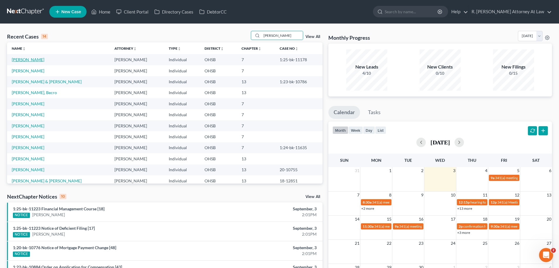
click at [25, 60] on link "Adams, Kevin" at bounding box center [28, 59] width 33 height 5
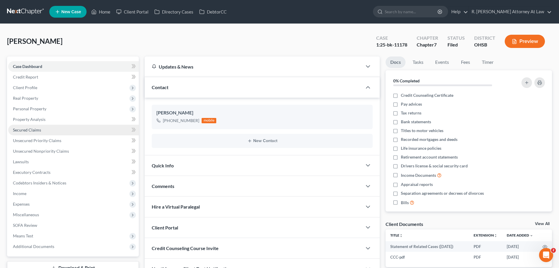
click at [33, 134] on link "Secured Claims" at bounding box center [73, 130] width 131 height 11
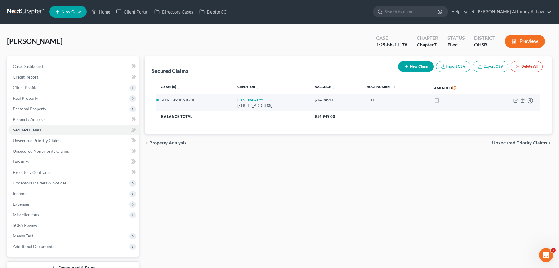
click at [247, 100] on link "Cap One Auto" at bounding box center [251, 99] width 26 height 5
select select "45"
select select "0"
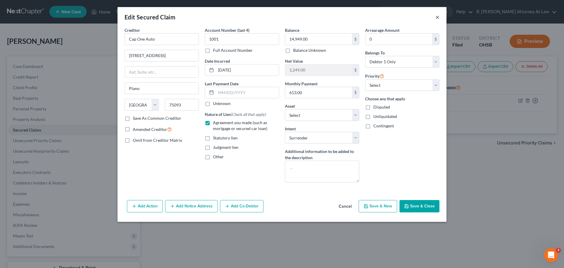
click at [435, 18] on button "×" at bounding box center [437, 17] width 4 height 7
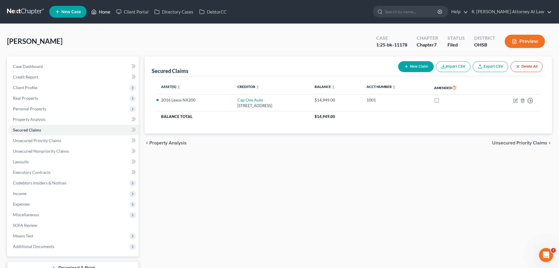
click at [107, 15] on link "Home" at bounding box center [100, 11] width 25 height 11
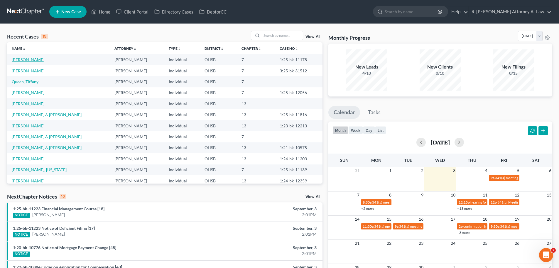
click at [17, 59] on link "Adams, Kevin" at bounding box center [28, 59] width 33 height 5
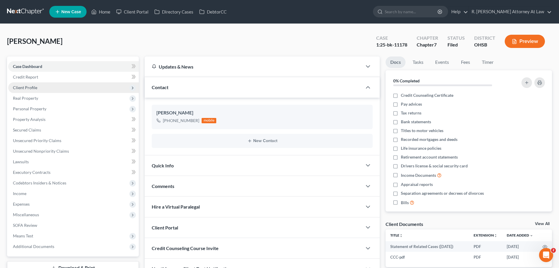
click at [27, 88] on span "Client Profile" at bounding box center [25, 87] width 24 height 5
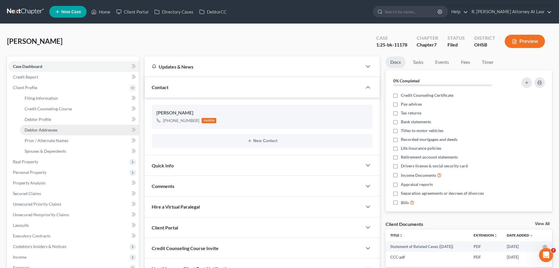
click at [40, 128] on span "Debtor Addresses" at bounding box center [41, 129] width 33 height 5
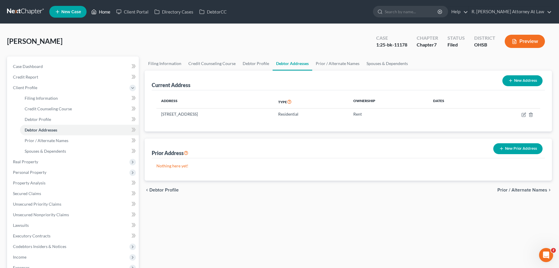
click at [112, 10] on link "Home" at bounding box center [100, 11] width 25 height 11
